Goal: Obtain resource: Download file/media

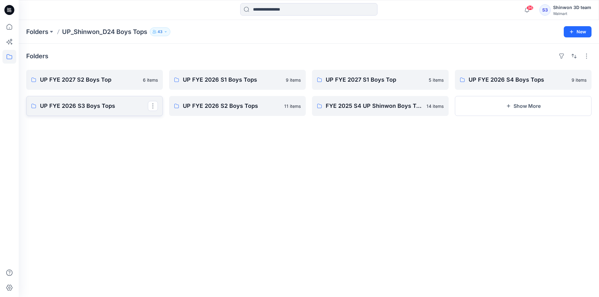
click at [76, 107] on p "UP FYE 2026 S3 Boys Tops" at bounding box center [94, 106] width 108 height 9
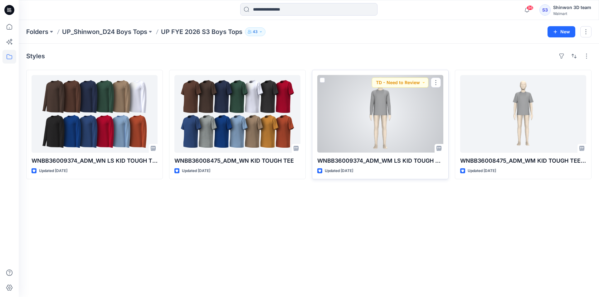
click at [405, 123] on div at bounding box center [380, 114] width 126 height 78
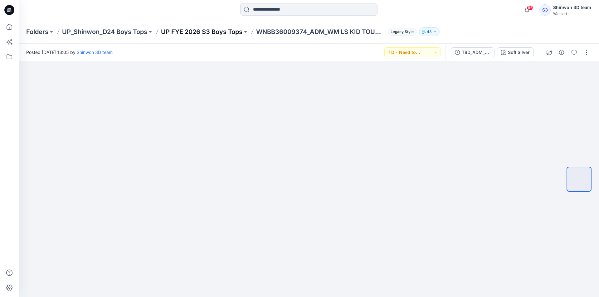
click at [209, 30] on p "UP FYE 2026 S3 Boys Tops" at bounding box center [201, 31] width 81 height 9
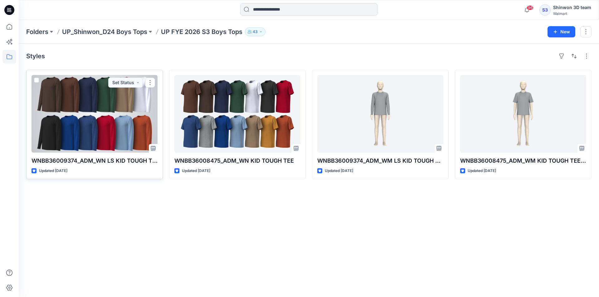
click at [99, 104] on div at bounding box center [94, 114] width 126 height 78
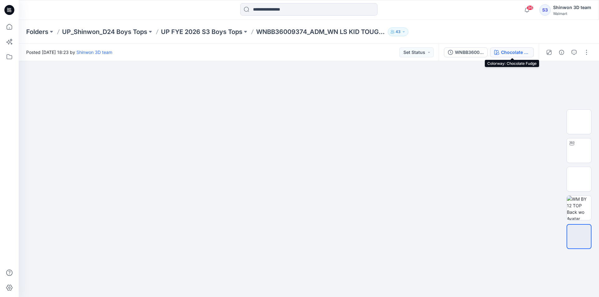
click at [499, 49] on button "Chocolate Fudge" at bounding box center [512, 52] width 44 height 10
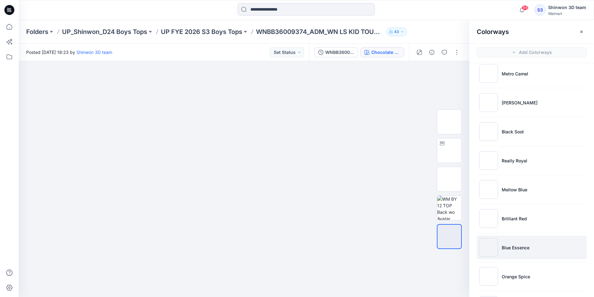
scroll to position [125, 0]
click at [534, 237] on li "Blue Essence" at bounding box center [532, 247] width 110 height 24
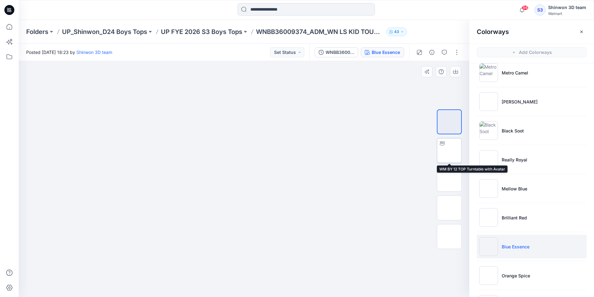
click at [449, 151] on img at bounding box center [449, 151] width 0 height 0
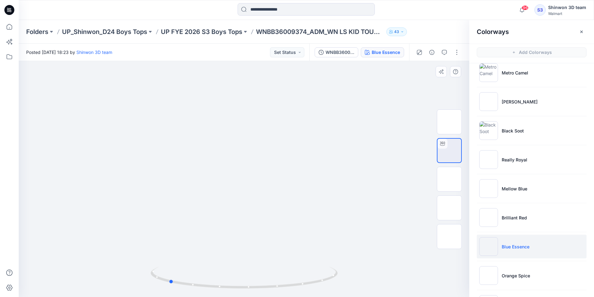
drag, startPoint x: 235, startPoint y: 287, endPoint x: 346, endPoint y: 270, distance: 113.0
click at [346, 270] on div at bounding box center [244, 179] width 450 height 236
click at [123, 27] on p "UP_Shinwon_D24 Boys Tops" at bounding box center [104, 31] width 85 height 9
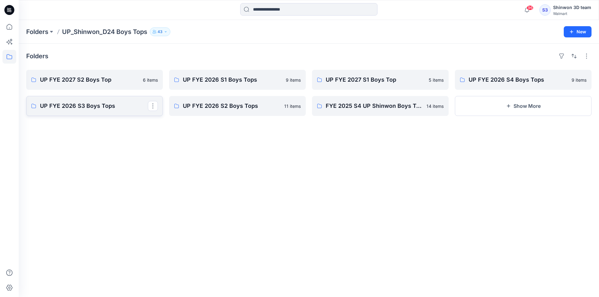
click at [97, 106] on p "UP FYE 2026 S3 Boys Tops" at bounding box center [94, 106] width 108 height 9
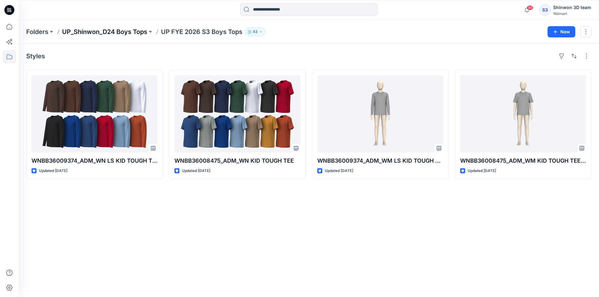
click at [146, 30] on p "UP_Shinwon_D24 Boys Tops" at bounding box center [104, 31] width 85 height 9
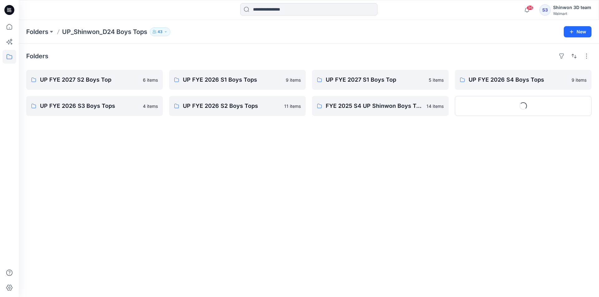
click at [124, 92] on div "UP FYE 2027 S2 Boys Top 6 items UP FYE 2026 S3 Boys Tops 4 items" at bounding box center [94, 93] width 137 height 46
click at [130, 79] on p "UP FYE 2027 S2 Boys Top" at bounding box center [94, 79] width 108 height 9
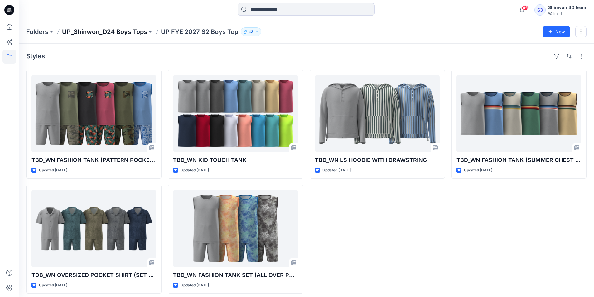
click at [121, 28] on p "UP_Shinwon_D24 Boys Tops" at bounding box center [104, 31] width 85 height 9
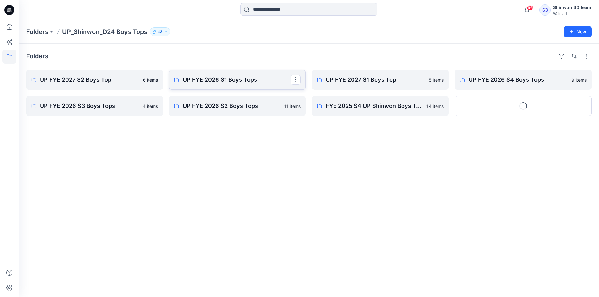
click at [246, 77] on p "UP FYE 2026 S1 Boys Tops" at bounding box center [237, 79] width 108 height 9
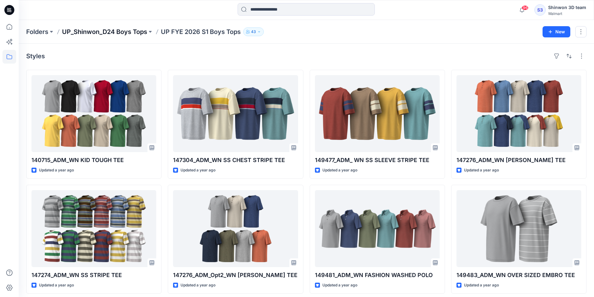
click at [141, 31] on p "UP_Shinwon_D24 Boys Tops" at bounding box center [104, 31] width 85 height 9
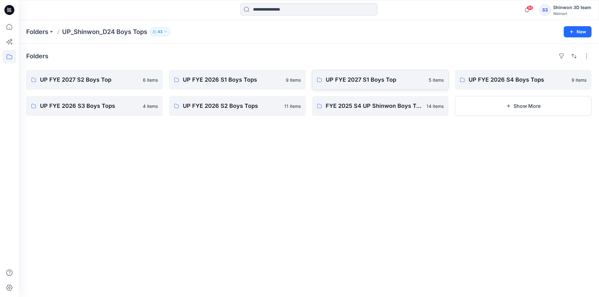
click at [371, 85] on link "UP FYE 2027 S1 Boys Top 5 items" at bounding box center [380, 80] width 137 height 20
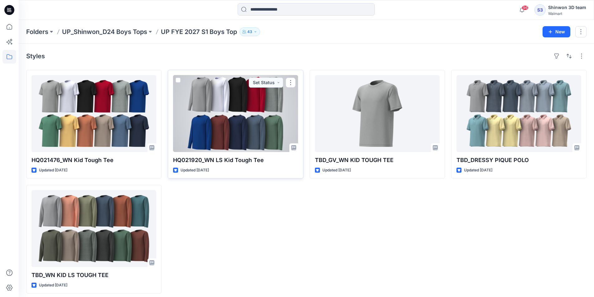
click at [263, 114] on div at bounding box center [235, 113] width 125 height 77
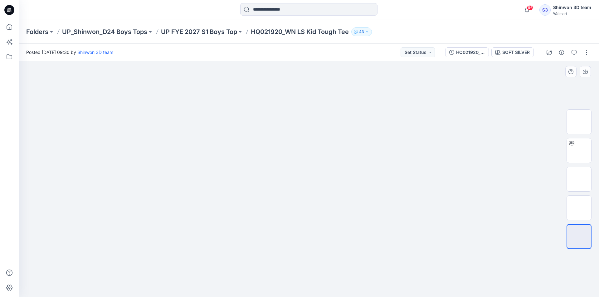
click at [591, 147] on div at bounding box center [579, 179] width 40 height 156
click at [579, 151] on img at bounding box center [579, 151] width 0 height 0
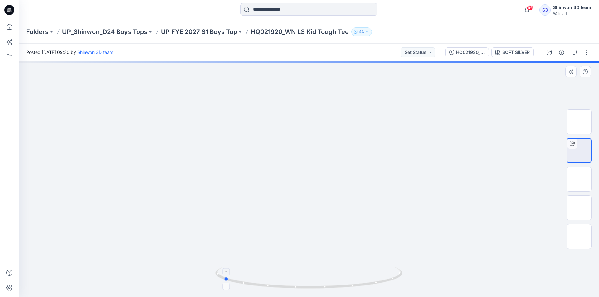
drag, startPoint x: 301, startPoint y: 287, endPoint x: 403, endPoint y: 279, distance: 101.9
click at [403, 279] on icon at bounding box center [309, 278] width 189 height 23
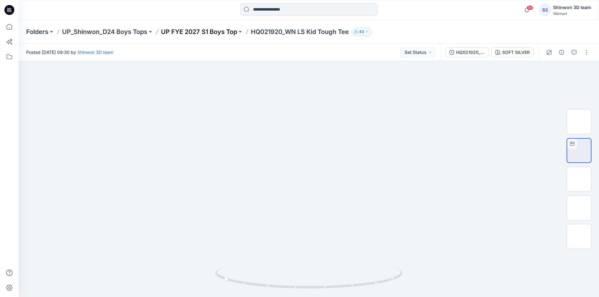
click at [192, 28] on p "UP FYE 2027 S1 Boys Top" at bounding box center [199, 31] width 76 height 9
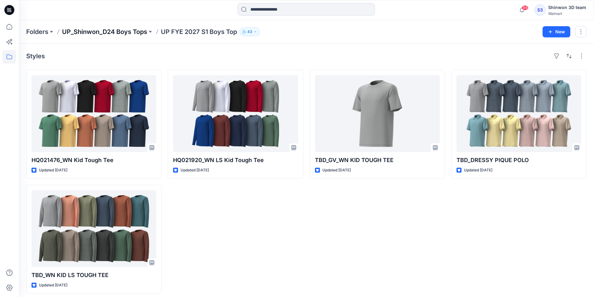
click at [118, 31] on p "UP_Shinwon_D24 Boys Tops" at bounding box center [104, 31] width 85 height 9
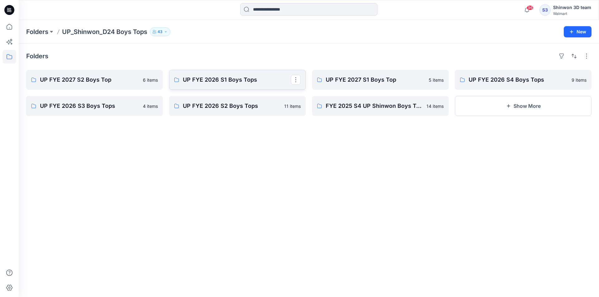
click at [267, 88] on link "UP FYE 2026 S1 Boys Tops" at bounding box center [237, 80] width 137 height 20
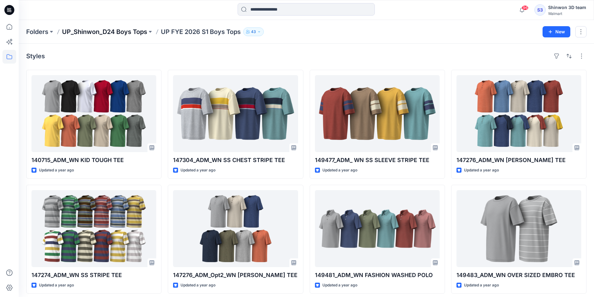
click at [120, 34] on p "UP_Shinwon_D24 Boys Tops" at bounding box center [104, 31] width 85 height 9
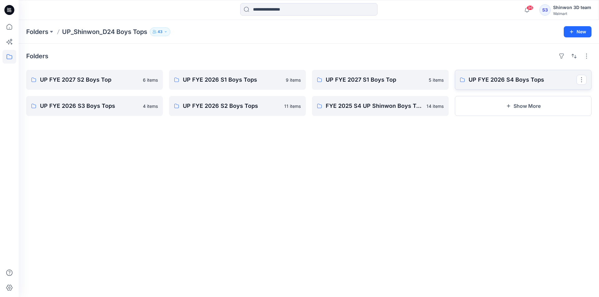
click at [482, 88] on link "UP FYE 2026 S4 Boys Tops" at bounding box center [523, 80] width 137 height 20
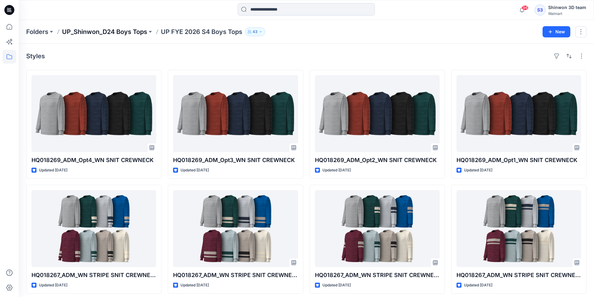
click at [134, 32] on p "UP_Shinwon_D24 Boys Tops" at bounding box center [104, 31] width 85 height 9
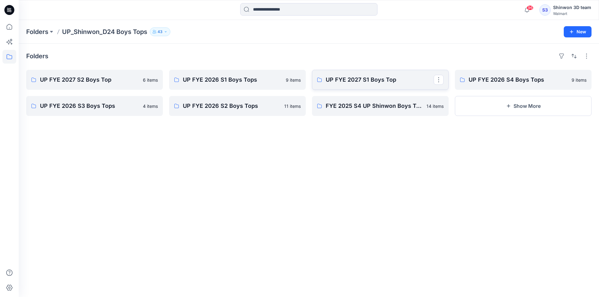
click at [391, 79] on p "UP FYE 2027 S1 Boys Top" at bounding box center [379, 79] width 108 height 9
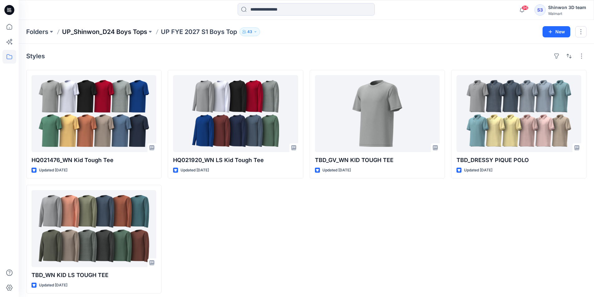
click at [127, 31] on p "UP_Shinwon_D24 Boys Tops" at bounding box center [104, 31] width 85 height 9
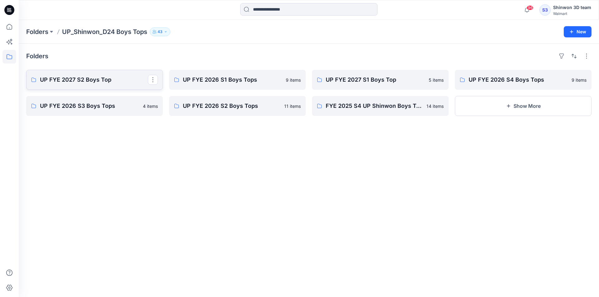
click at [94, 83] on p "UP FYE 2027 S2 Boys Top" at bounding box center [94, 79] width 108 height 9
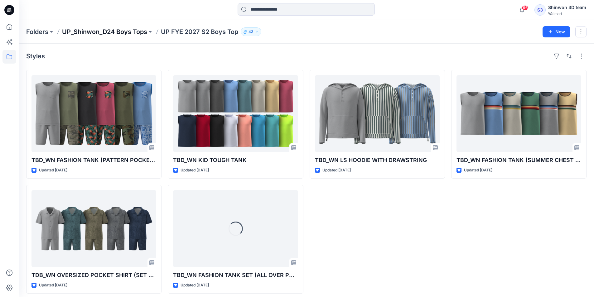
click at [122, 33] on p "UP_Shinwon_D24 Boys Tops" at bounding box center [104, 31] width 85 height 9
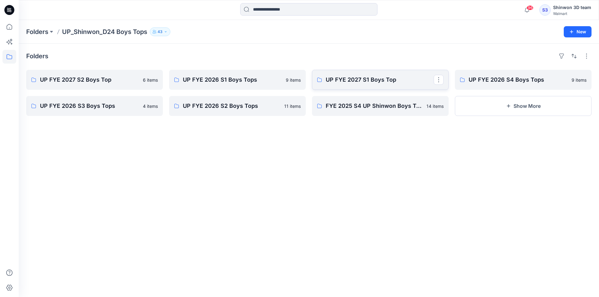
click at [379, 85] on link "UP FYE 2027 S1 Boys Top" at bounding box center [380, 80] width 137 height 20
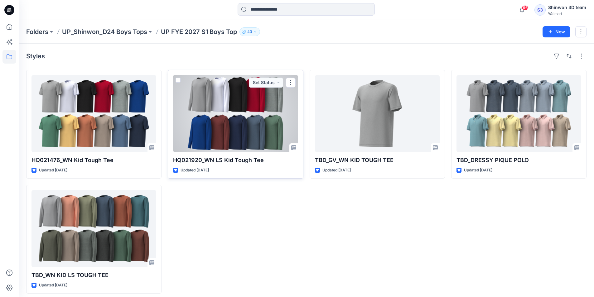
click at [219, 95] on div at bounding box center [235, 113] width 125 height 77
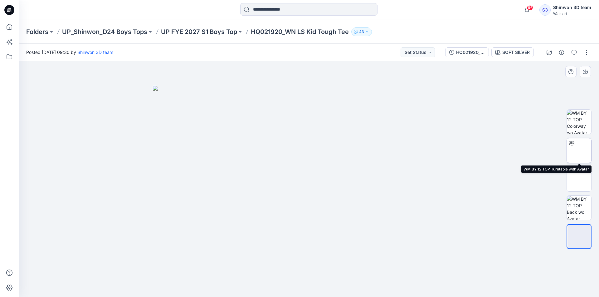
click at [579, 151] on img at bounding box center [579, 151] width 0 height 0
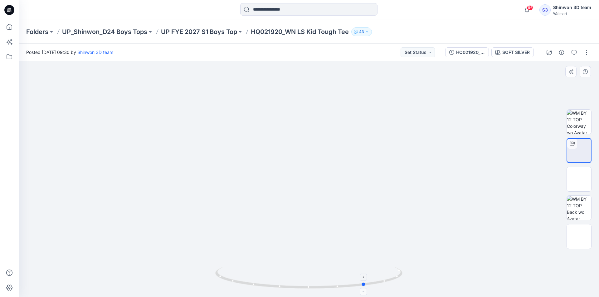
drag, startPoint x: 342, startPoint y: 288, endPoint x: 399, endPoint y: 283, distance: 57.0
click at [399, 283] on icon at bounding box center [309, 278] width 189 height 23
drag, startPoint x: 371, startPoint y: 280, endPoint x: 380, endPoint y: 274, distance: 10.9
click at [390, 275] on icon at bounding box center [309, 278] width 189 height 23
drag, startPoint x: 371, startPoint y: 273, endPoint x: 323, endPoint y: 273, distance: 47.7
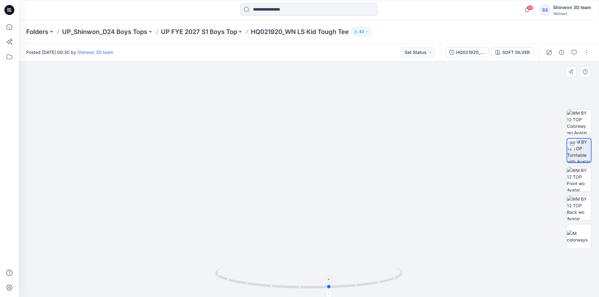
click at [321, 271] on icon at bounding box center [309, 278] width 189 height 23
drag, startPoint x: 263, startPoint y: 288, endPoint x: 297, endPoint y: 284, distance: 34.0
click at [297, 284] on icon at bounding box center [309, 278] width 189 height 23
click at [217, 33] on p "UP FYE 2027 S1 Boys Top" at bounding box center [199, 31] width 76 height 9
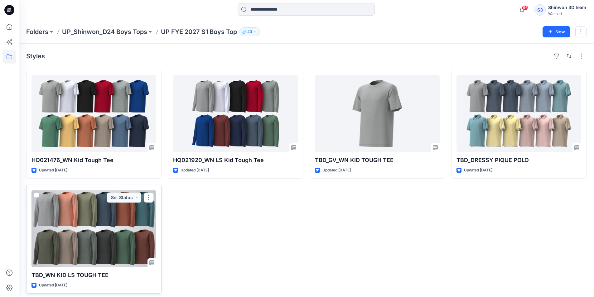
click at [68, 248] on div at bounding box center [93, 228] width 125 height 77
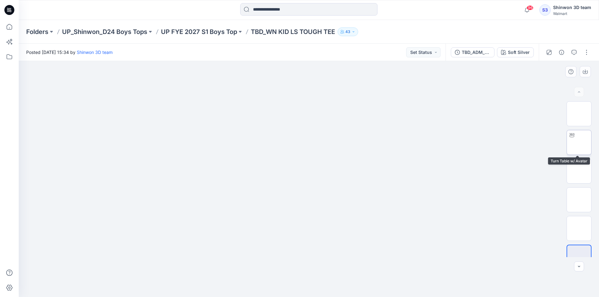
click at [579, 142] on img at bounding box center [579, 142] width 0 height 0
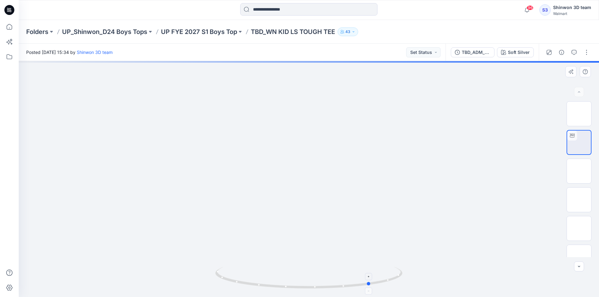
drag, startPoint x: 286, startPoint y: 287, endPoint x: 349, endPoint y: 289, distance: 63.3
click at [348, 288] on icon at bounding box center [309, 278] width 189 height 23
click at [575, 193] on img at bounding box center [578, 199] width 24 height 13
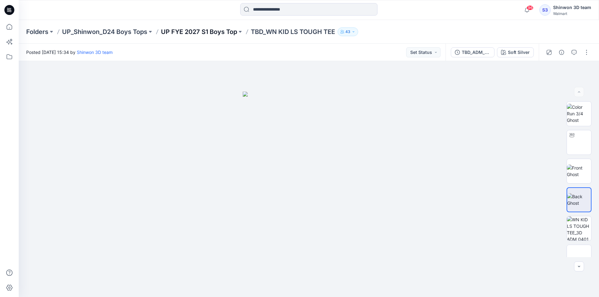
click at [231, 34] on p "UP FYE 2027 S1 Boys Top" at bounding box center [199, 31] width 76 height 9
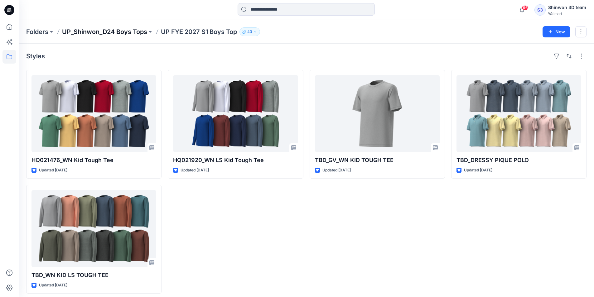
click at [130, 34] on p "UP_Shinwon_D24 Boys Tops" at bounding box center [104, 31] width 85 height 9
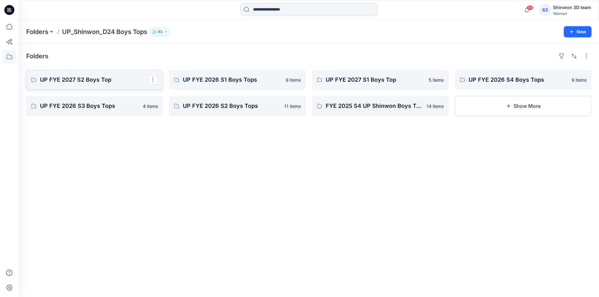
click at [135, 75] on link "UP FYE 2027 S2 Boys Top" at bounding box center [94, 80] width 137 height 20
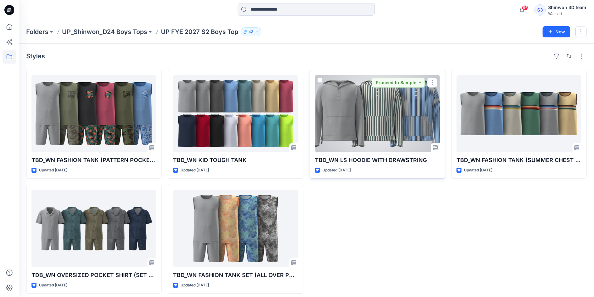
click at [368, 123] on div at bounding box center [377, 113] width 125 height 77
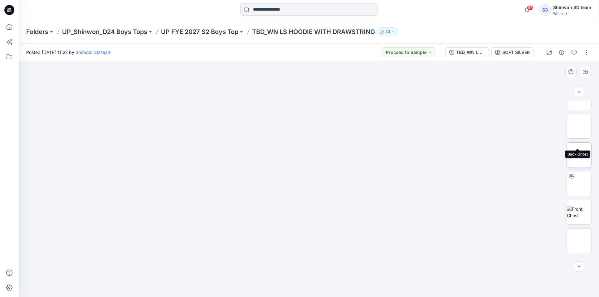
scroll to position [94, 0]
click at [579, 250] on img at bounding box center [579, 250] width 0 height 0
click at [436, 77] on img at bounding box center [308, 77] width 281 height 0
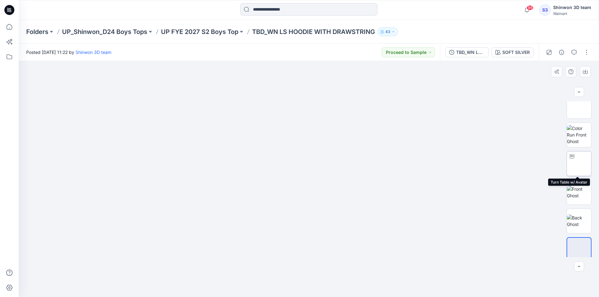
click at [573, 159] on div at bounding box center [571, 157] width 10 height 10
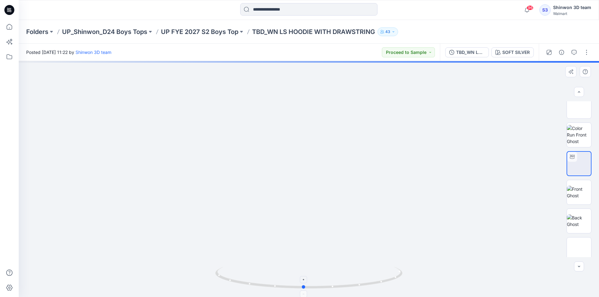
drag, startPoint x: 369, startPoint y: 280, endPoint x: 368, endPoint y: 272, distance: 7.5
click at [364, 274] on icon at bounding box center [309, 278] width 189 height 23
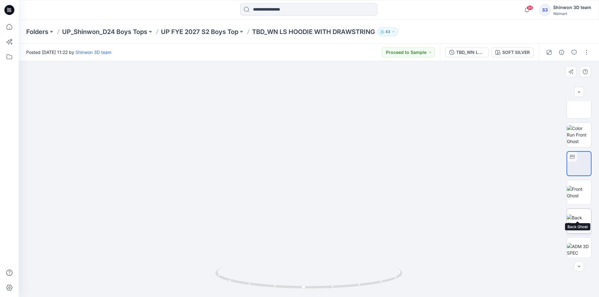
scroll to position [127, 0]
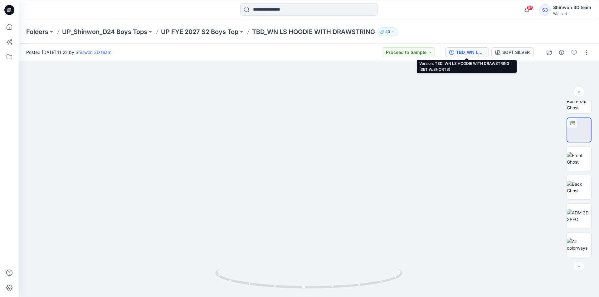
click at [482, 48] on button "TBD_WN LS HOODIE WITH DRAWSTRING (SET W.SHORTS)" at bounding box center [467, 52] width 44 height 10
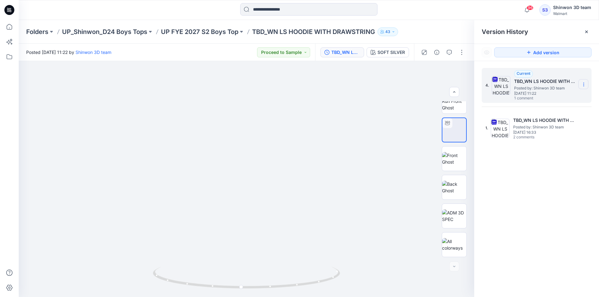
click at [583, 82] on section at bounding box center [583, 84] width 10 height 10
click at [557, 98] on span "Download Source BW File" at bounding box center [552, 96] width 52 height 7
